Goal: Task Accomplishment & Management: Manage account settings

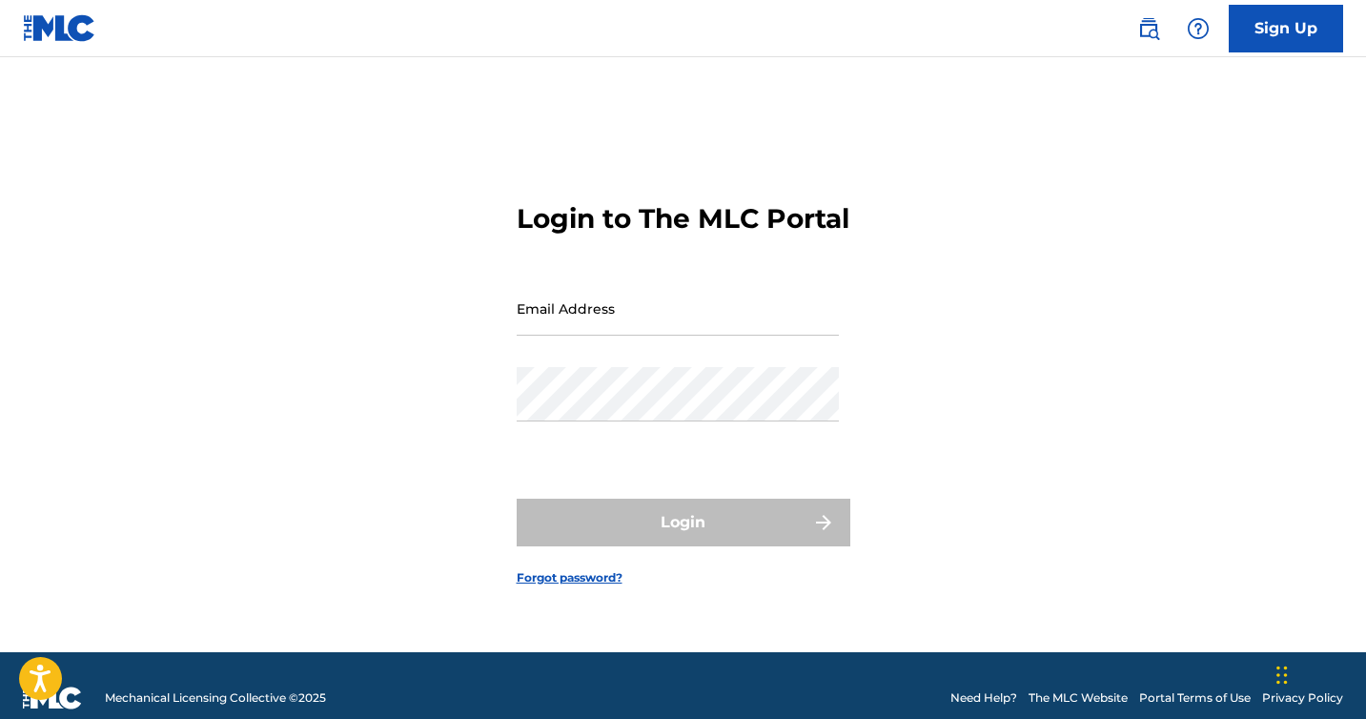
click at [582, 314] on input "Email Address" at bounding box center [678, 308] width 322 height 54
click at [620, 305] on input "Email Address" at bounding box center [678, 308] width 322 height 54
click at [622, 296] on form "Login to The MLC Portal Email Address Password Login Forgot password?" at bounding box center [684, 378] width 334 height 547
click at [563, 336] on input "Email Address" at bounding box center [678, 308] width 322 height 54
drag, startPoint x: 524, startPoint y: 201, endPoint x: 604, endPoint y: 251, distance: 94.2
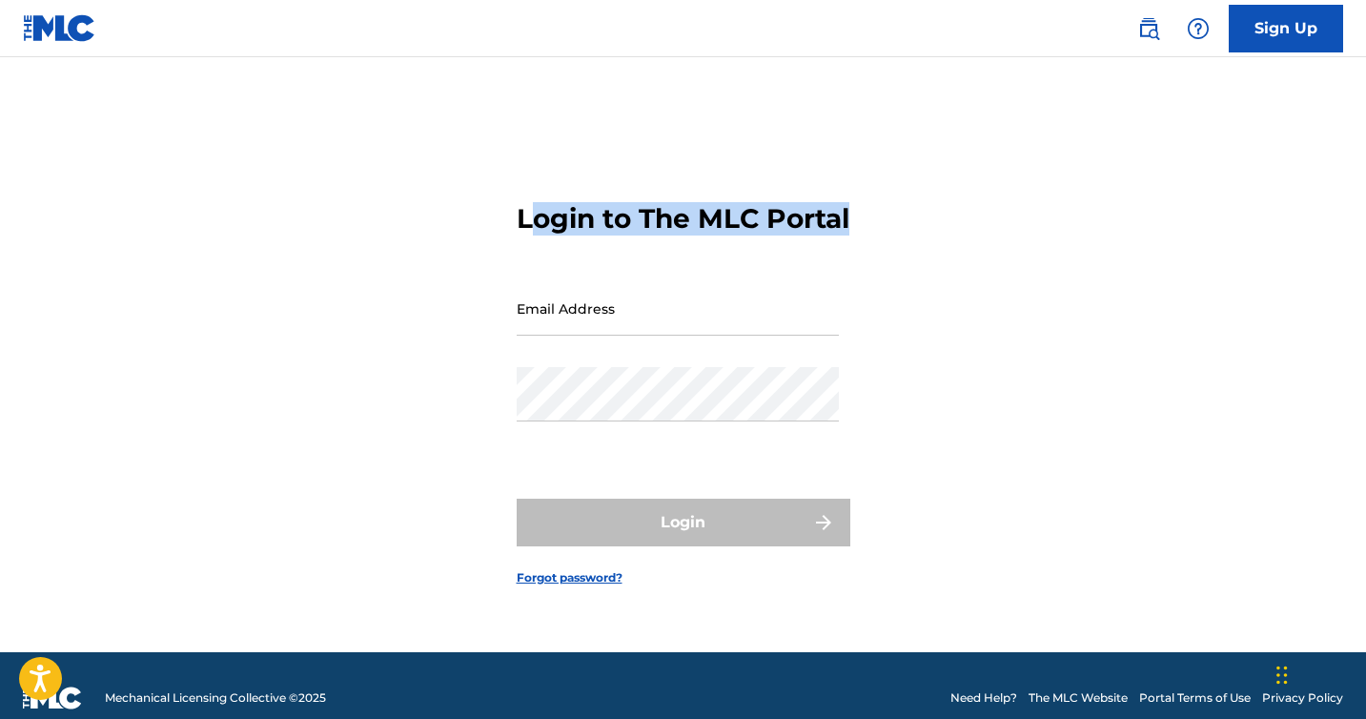
click at [604, 235] on h3 "Login to The MLC Portal" at bounding box center [683, 218] width 333 height 33
drag, startPoint x: 604, startPoint y: 240, endPoint x: 515, endPoint y: 206, distance: 96.0
click at [512, 206] on div "Login to The MLC Portal Email Address Password Login Forgot password?" at bounding box center [683, 378] width 1335 height 547
click at [580, 320] on input "Email Address" at bounding box center [678, 308] width 322 height 54
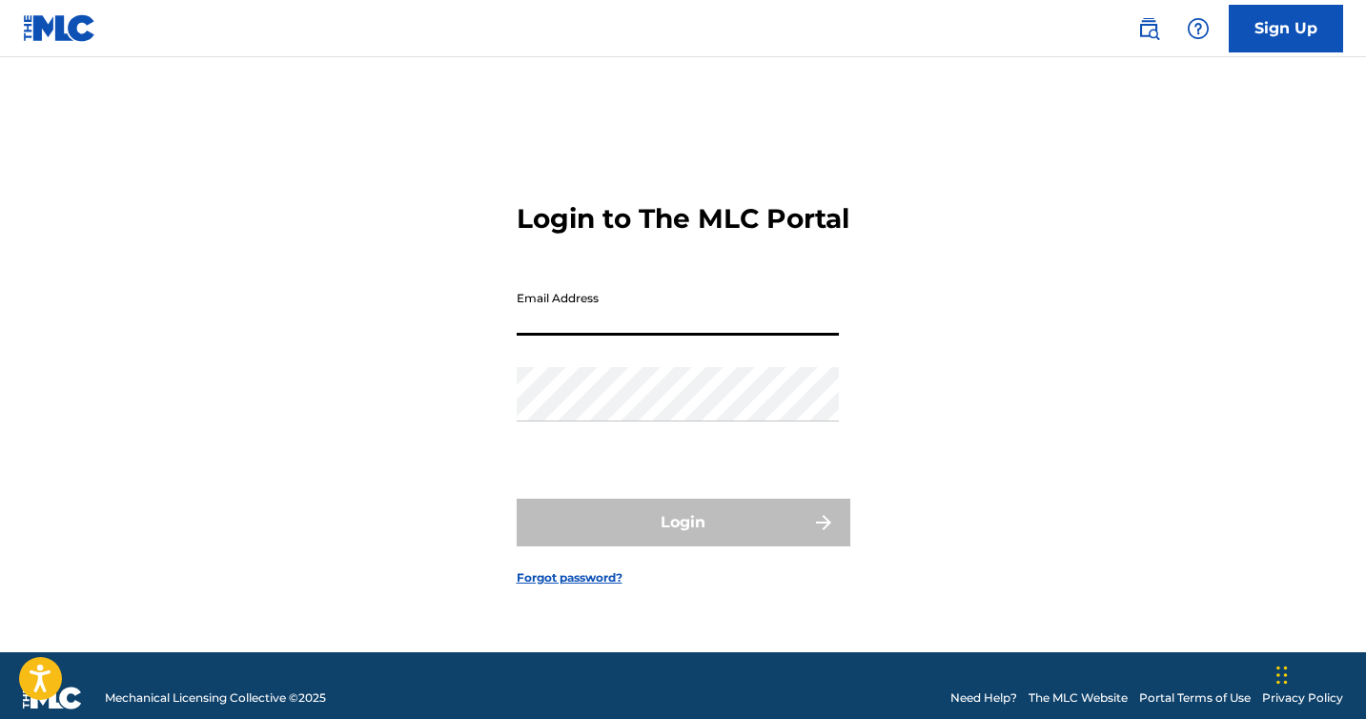
click at [577, 231] on h3 "Login to The MLC Portal" at bounding box center [683, 218] width 333 height 33
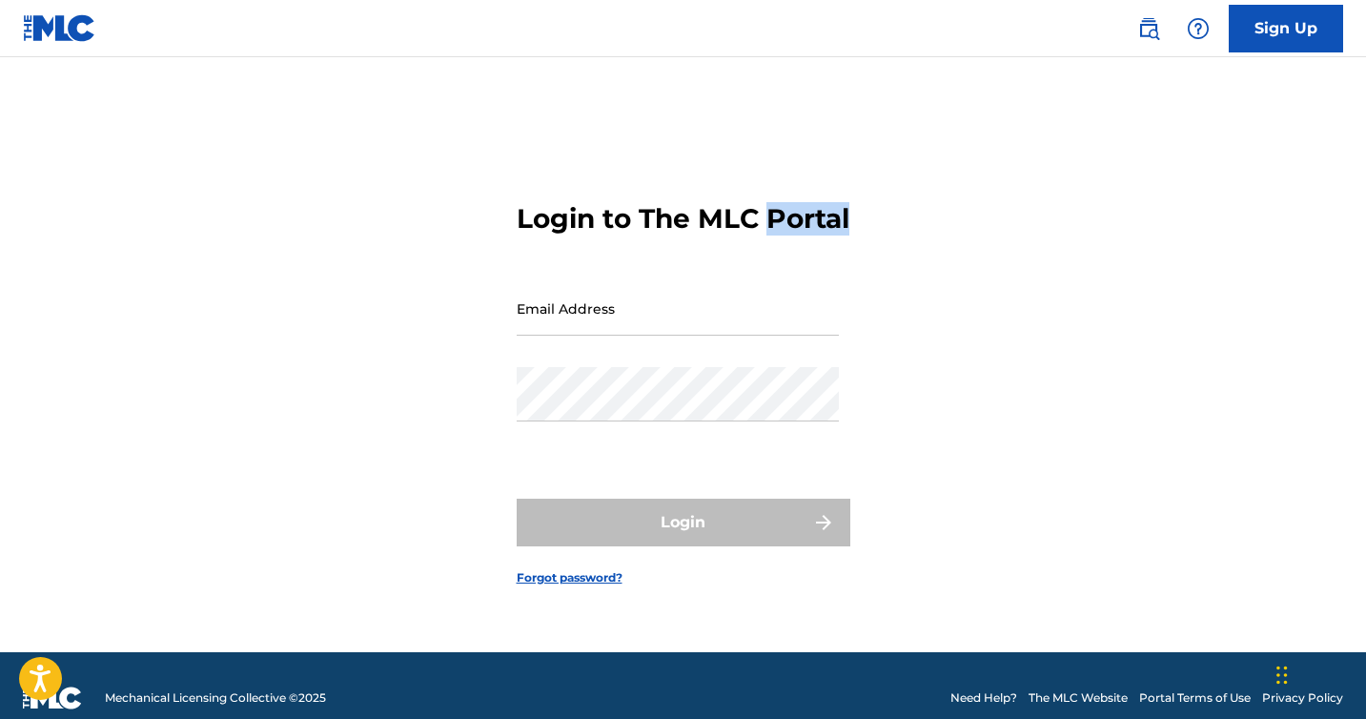
click at [577, 231] on h3 "Login to The MLC Portal" at bounding box center [683, 218] width 333 height 33
click at [601, 232] on h3 "Login to The MLC Portal" at bounding box center [683, 218] width 333 height 33
click at [573, 264] on form "Login to The MLC Portal Email Address Password Login Forgot password?" at bounding box center [684, 378] width 334 height 547
